Goal: Information Seeking & Learning: Learn about a topic

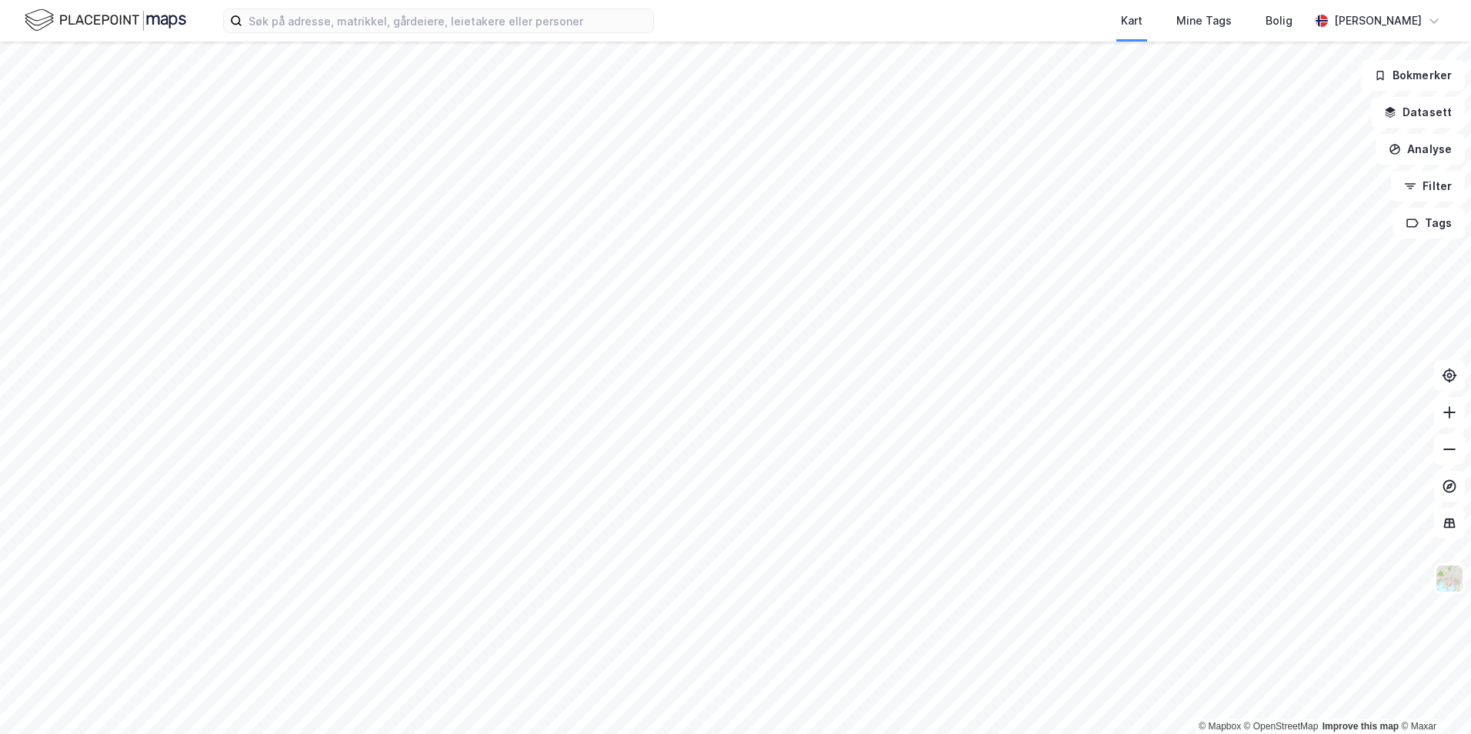
click at [283, 35] on div "Kart Mine Tags Bolig [PERSON_NAME]" at bounding box center [735, 21] width 1471 height 42
click at [285, 28] on input at bounding box center [447, 20] width 411 height 23
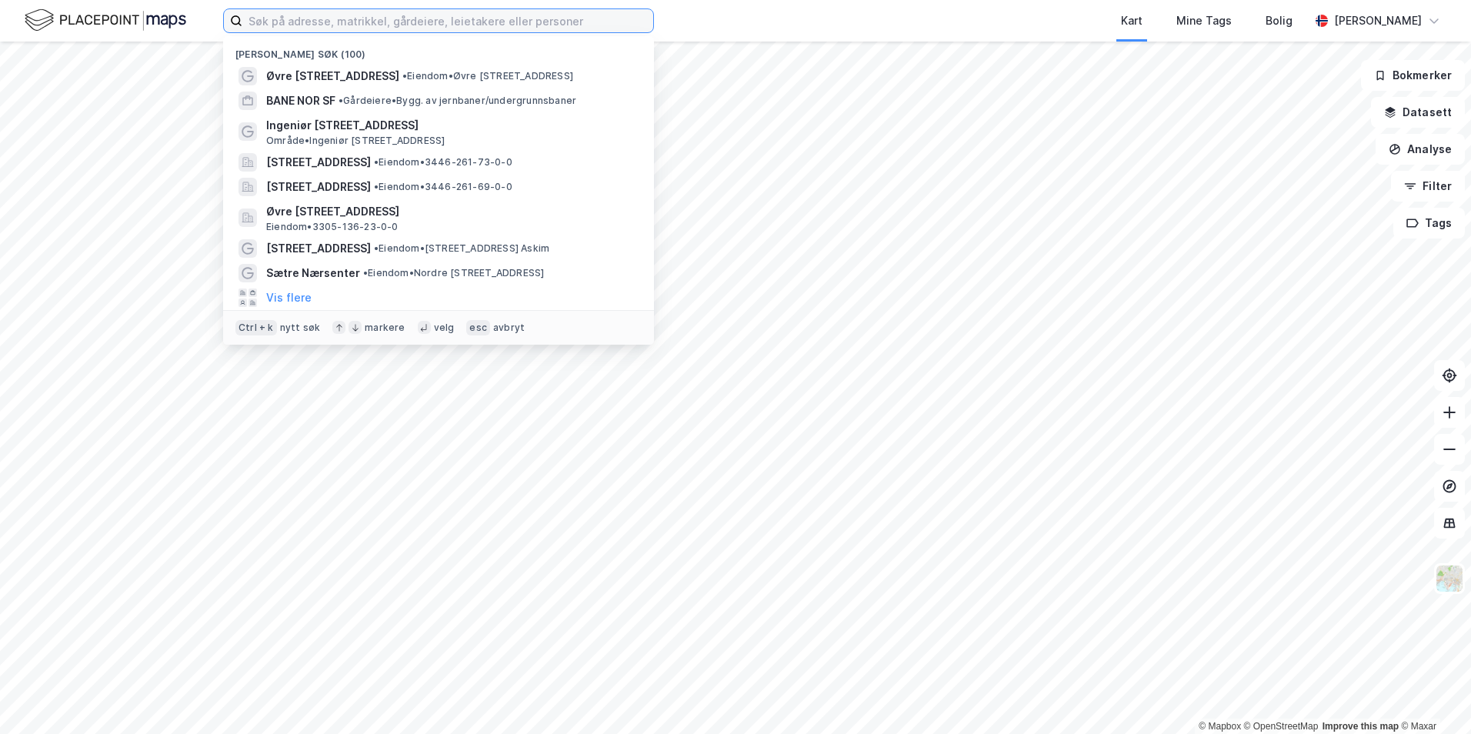
paste input "[STREET_ADDRESS]"
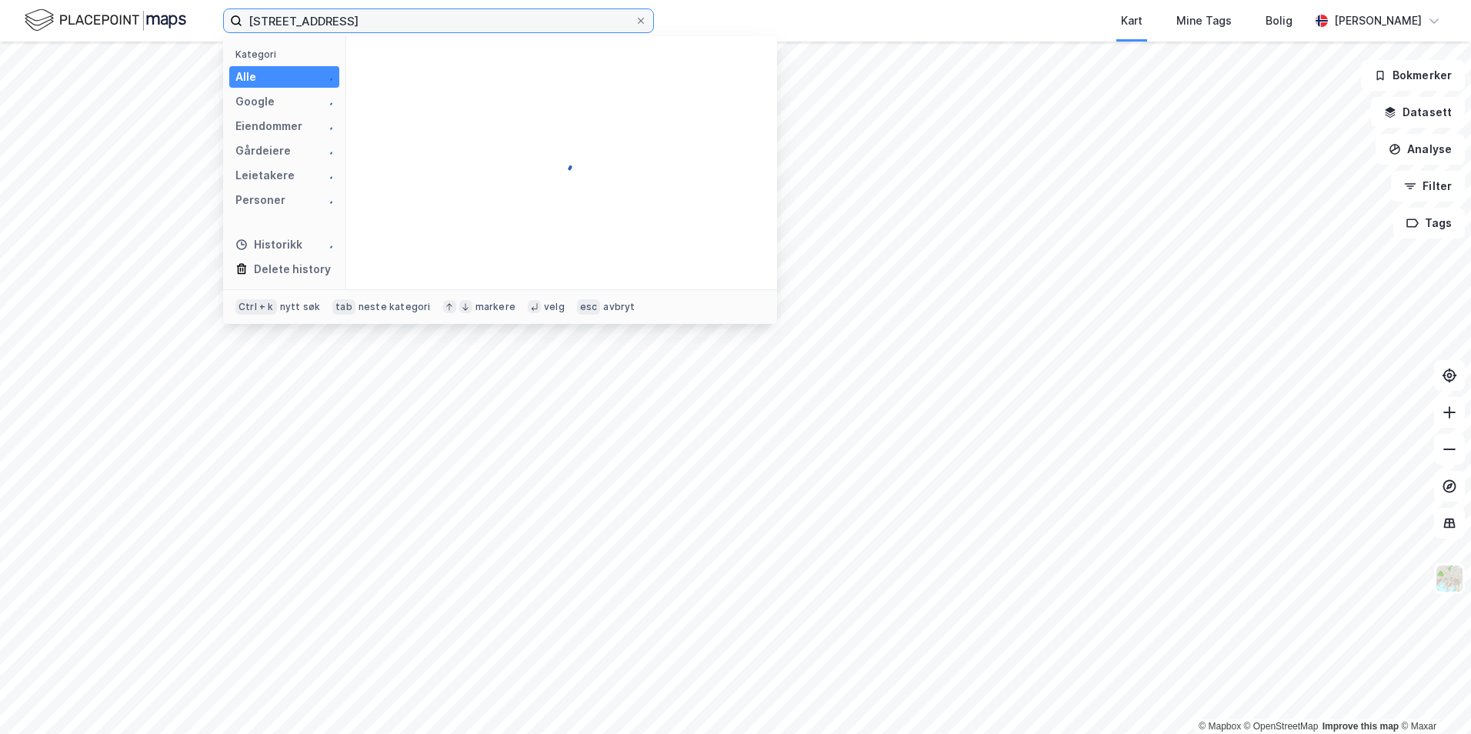
type input "[STREET_ADDRESS]"
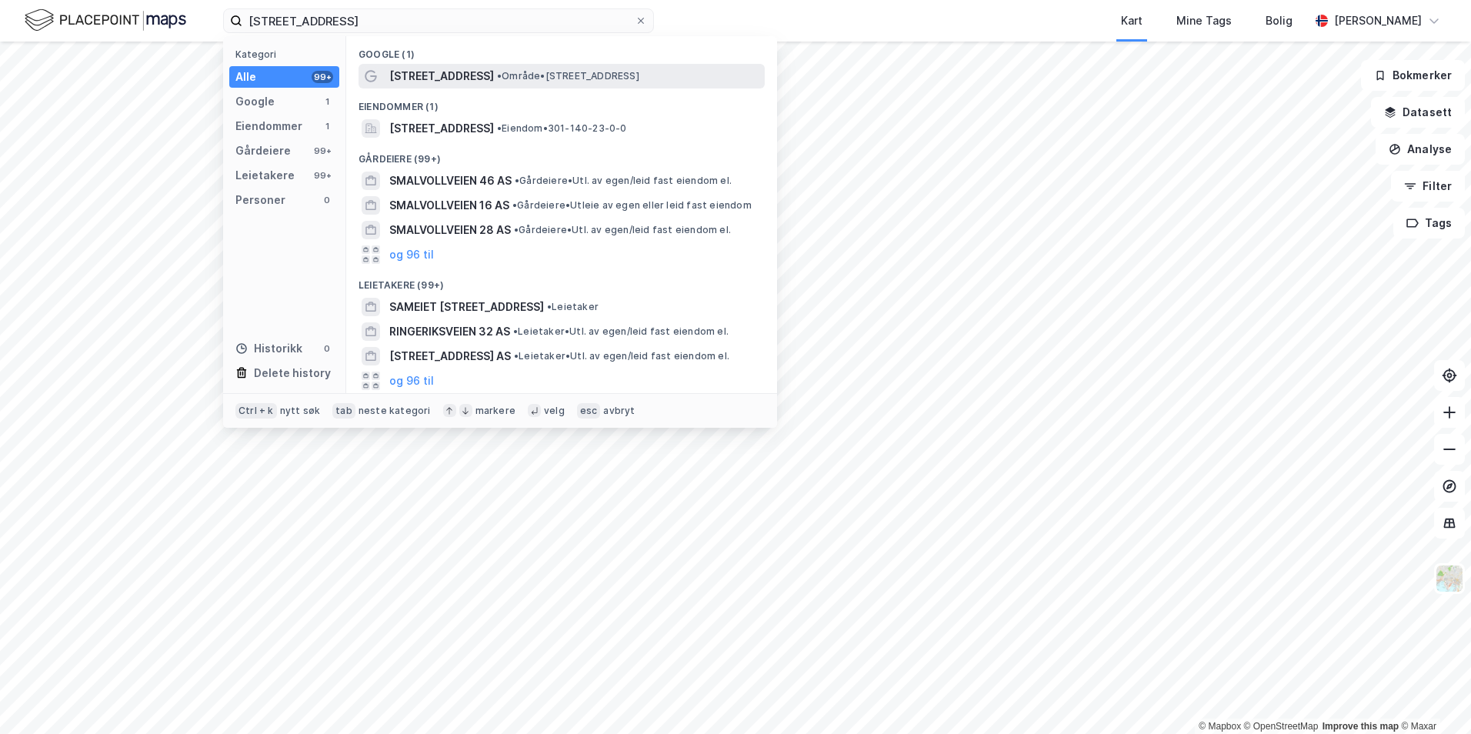
click at [453, 72] on span "[STREET_ADDRESS]" at bounding box center [441, 76] width 105 height 18
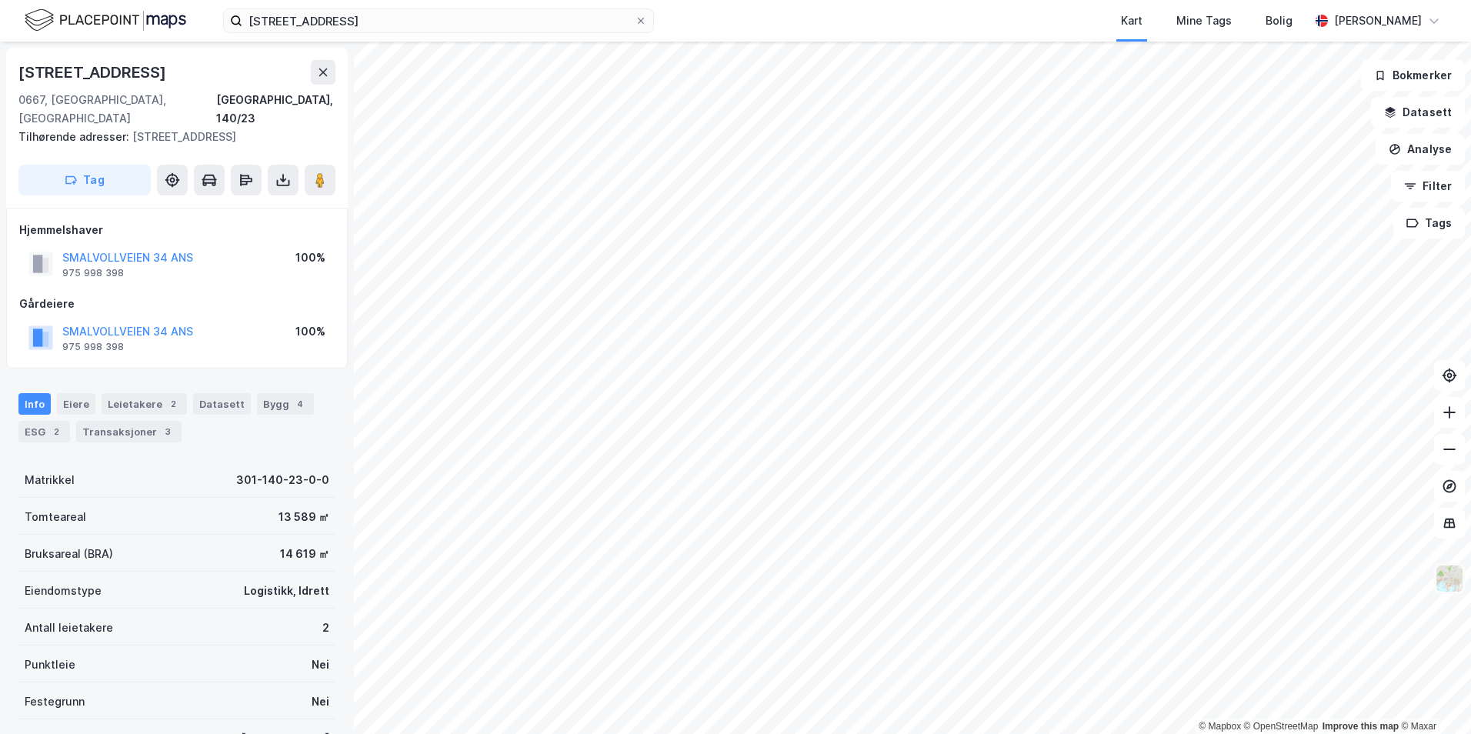
click at [1444, 577] on img at bounding box center [1449, 578] width 29 height 29
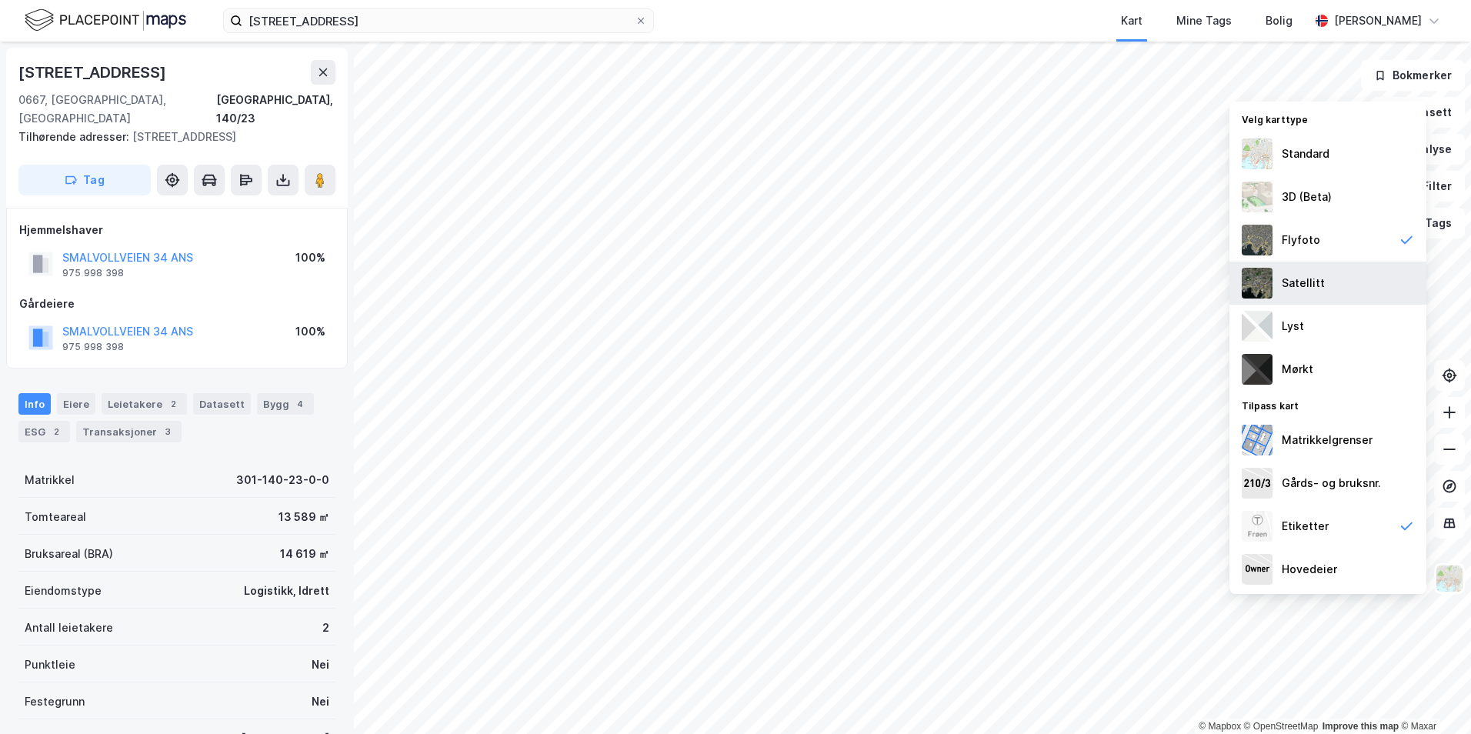
click at [1315, 273] on div "Satellitt" at bounding box center [1327, 283] width 197 height 43
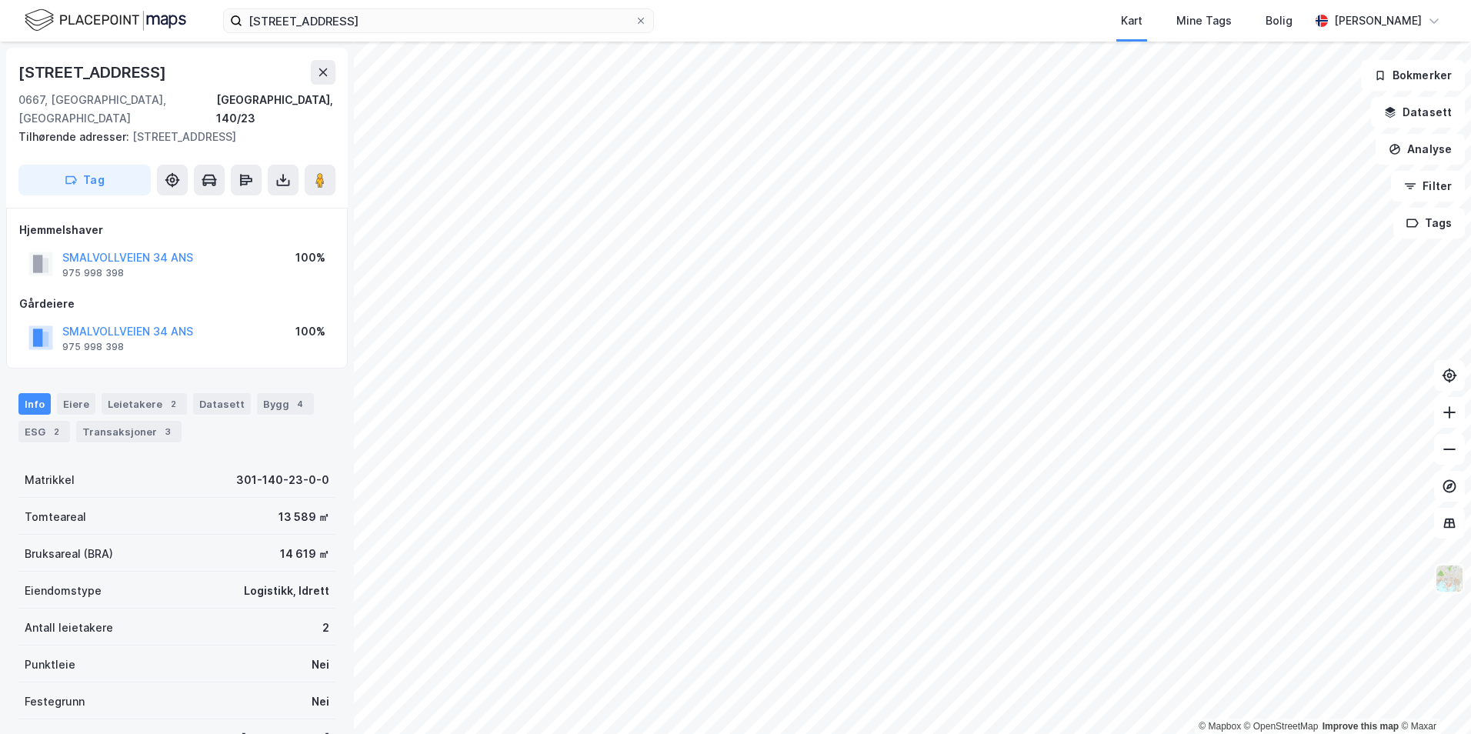
click at [1444, 582] on img at bounding box center [1449, 578] width 29 height 29
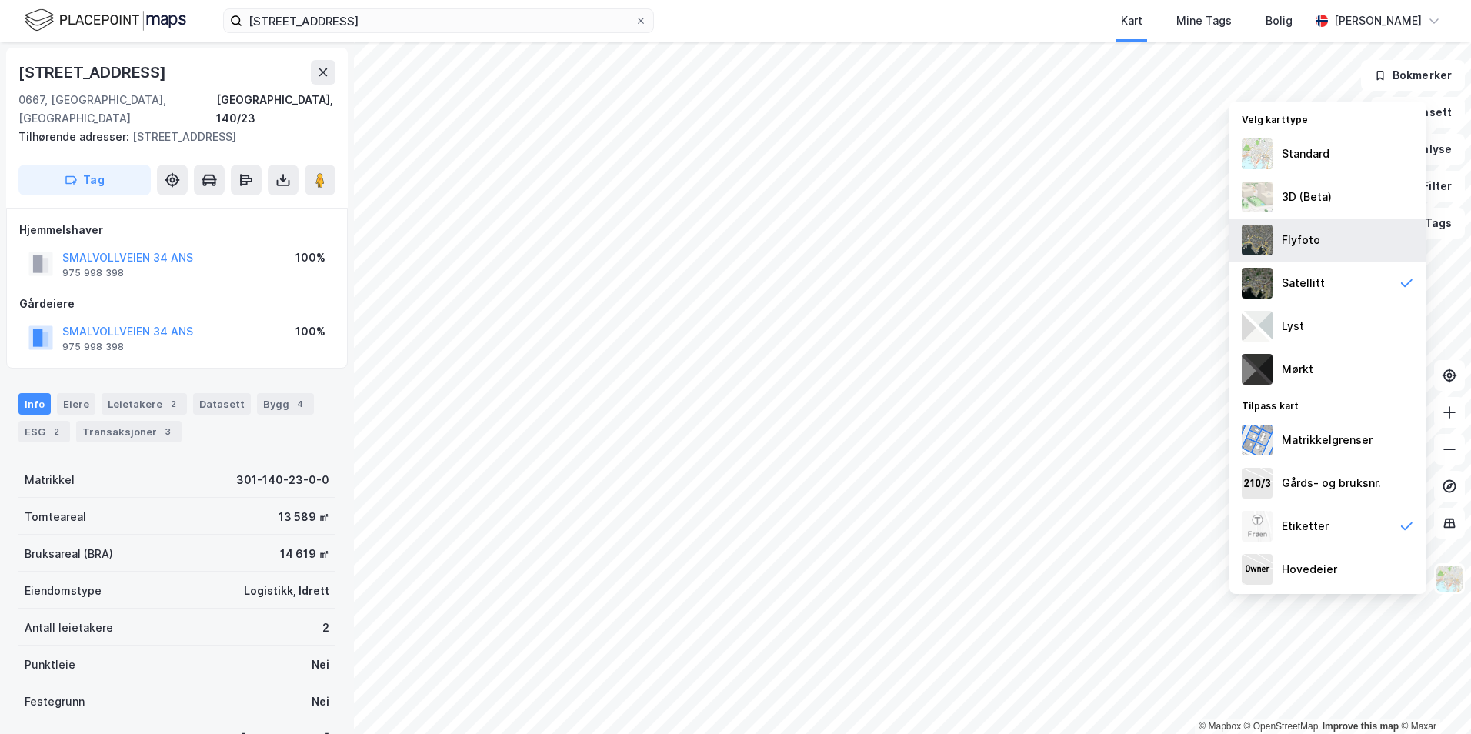
click at [1355, 243] on div "Flyfoto" at bounding box center [1327, 239] width 197 height 43
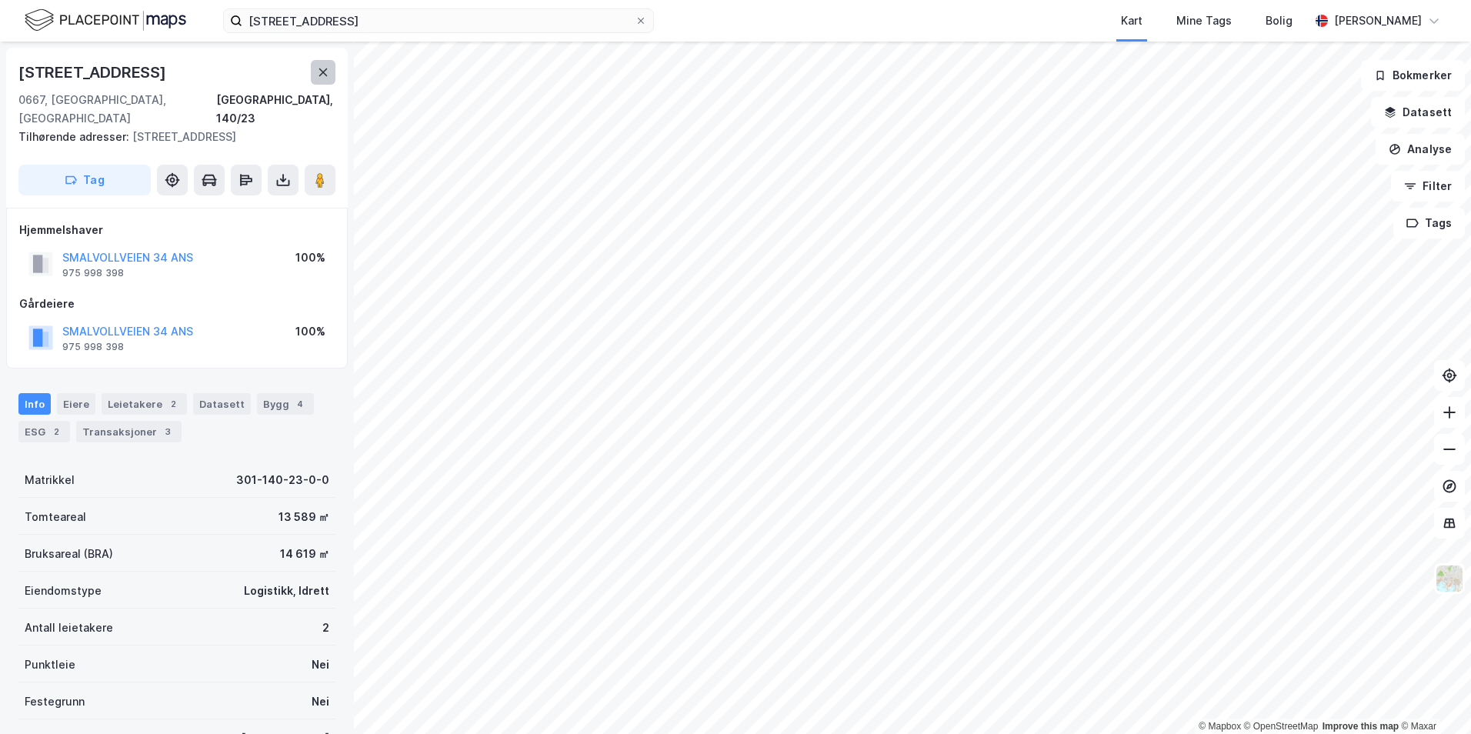
click at [329, 69] on button at bounding box center [323, 72] width 25 height 25
click at [137, 393] on div "Leietakere 2" at bounding box center [144, 404] width 85 height 22
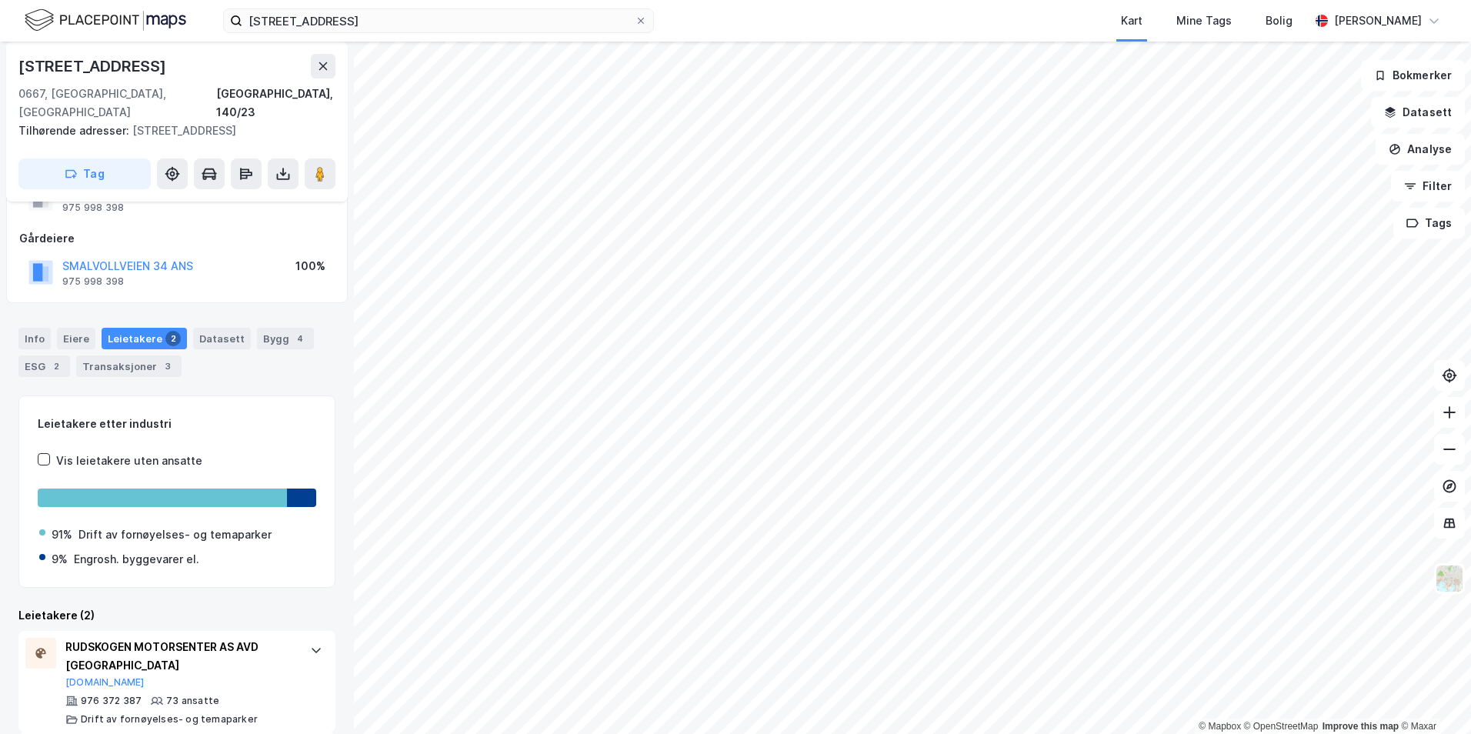
scroll to position [147, 0]
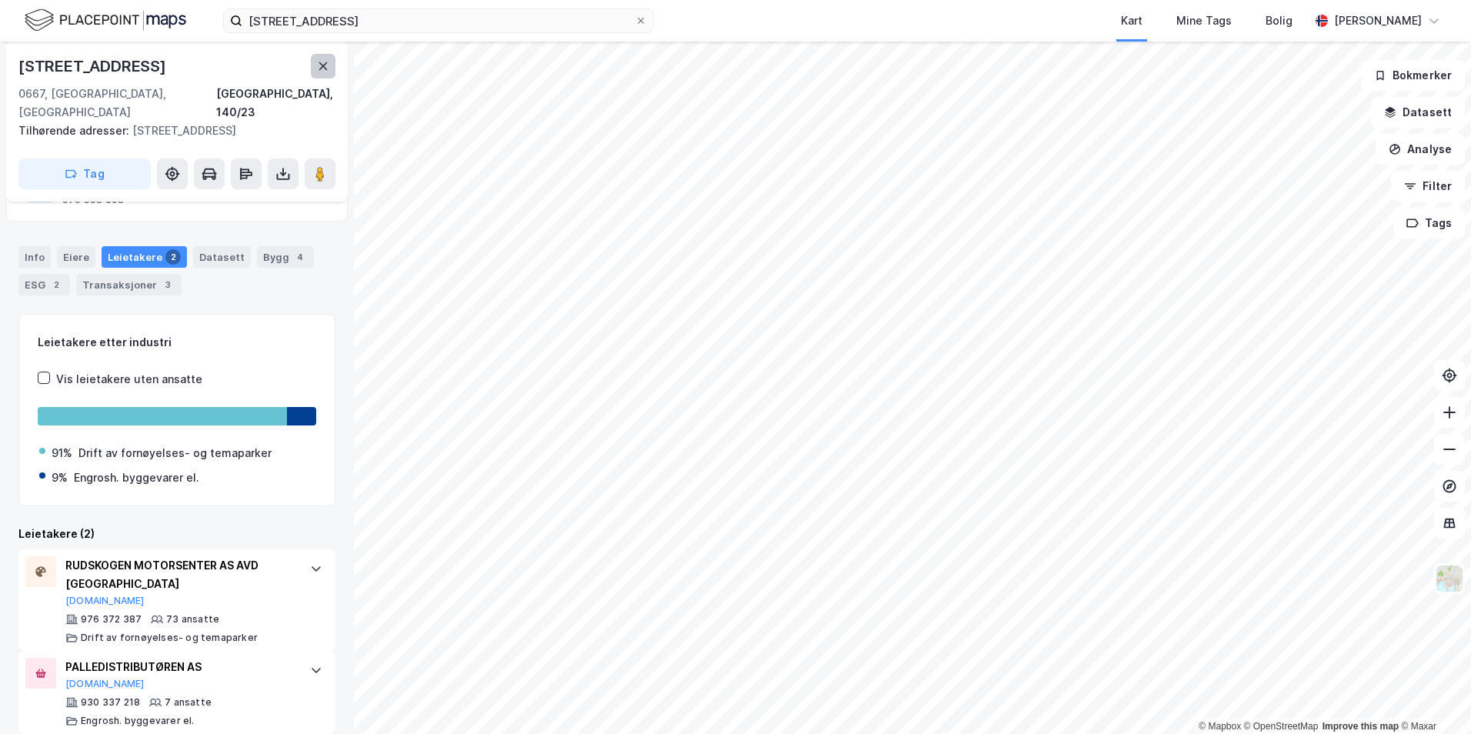
click at [328, 72] on icon at bounding box center [323, 66] width 12 height 12
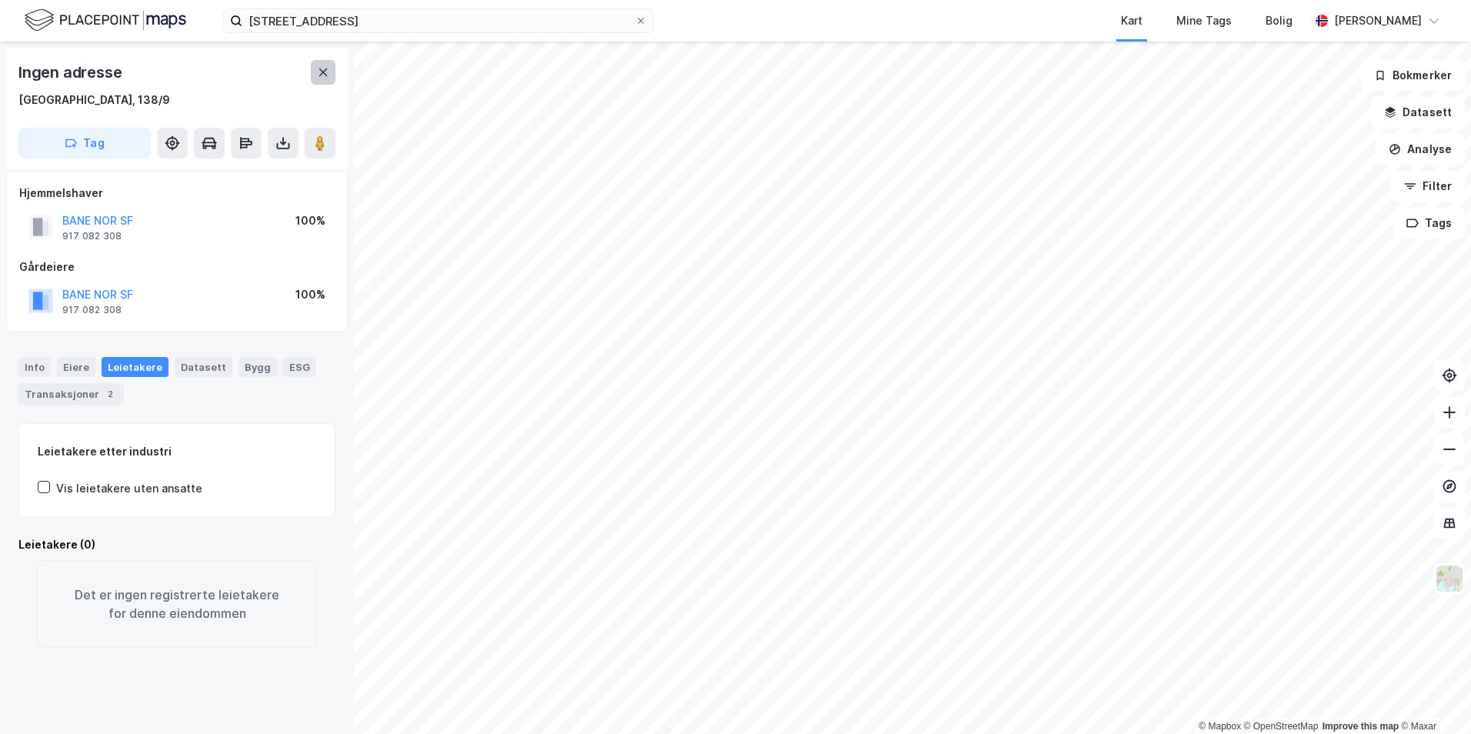
click at [318, 75] on icon at bounding box center [323, 72] width 12 height 12
